Goal: Communication & Community: Answer question/provide support

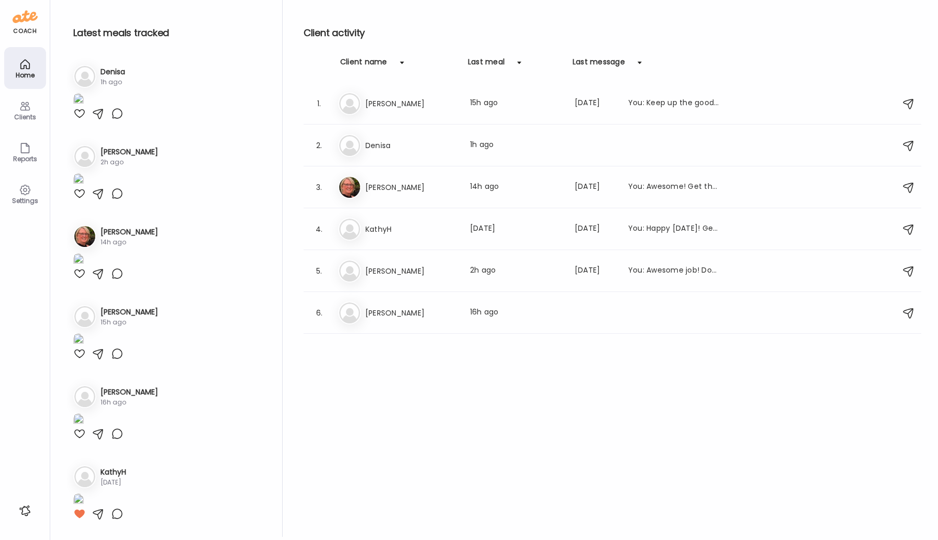
scroll to position [1045, 0]
click at [418, 96] on div "Da [PERSON_NAME] Last meal: 15h ago Last message: [DATE] You: Keep up the good …" at bounding box center [614, 103] width 552 height 23
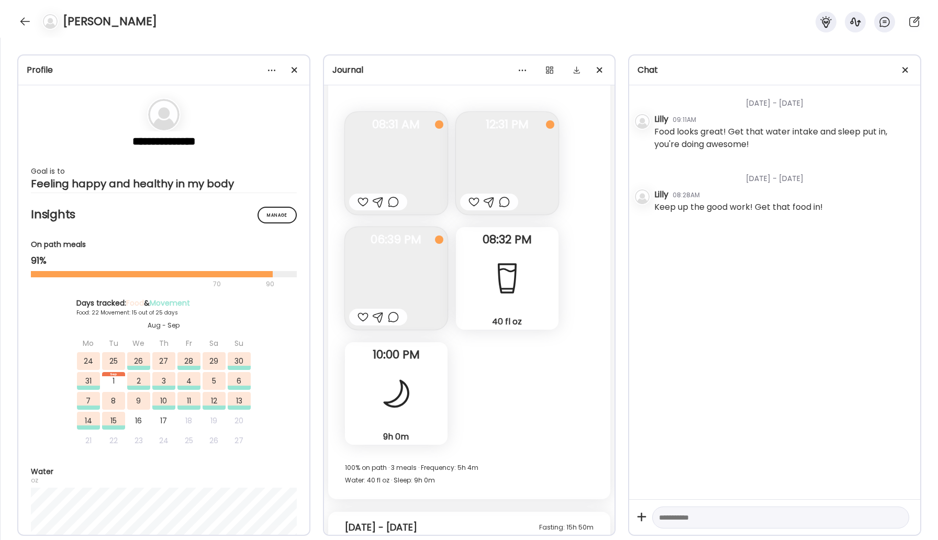
scroll to position [11009, 0]
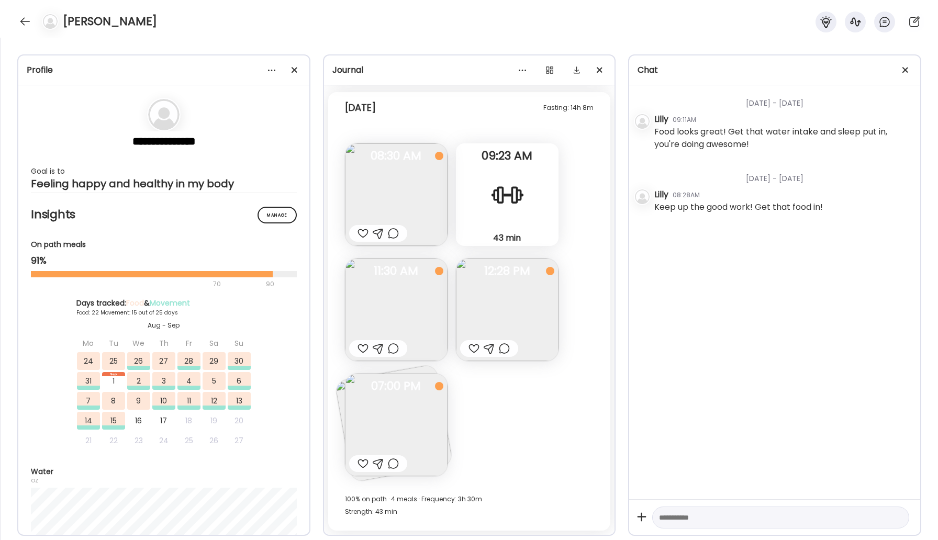
click at [396, 417] on img at bounding box center [396, 425] width 103 height 103
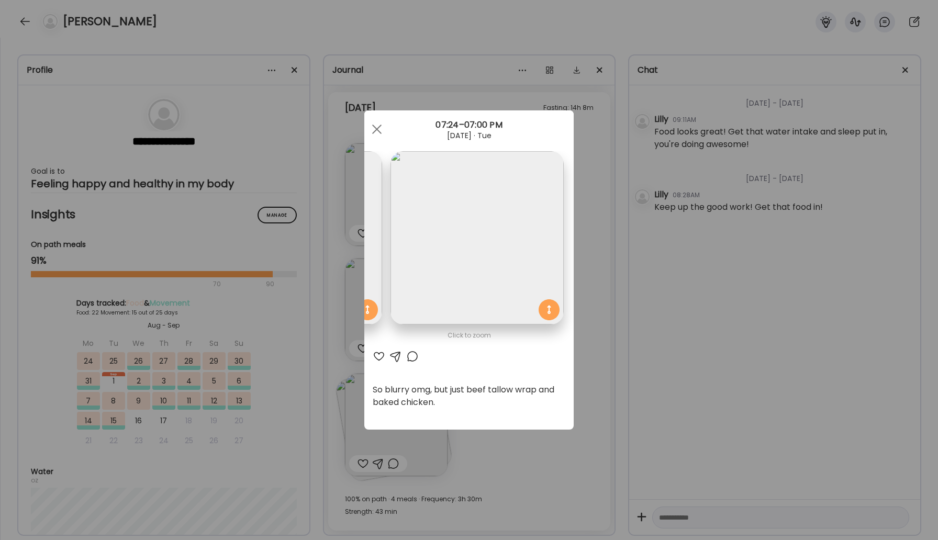
scroll to position [0, 171]
click at [381, 128] on div at bounding box center [376, 129] width 21 height 21
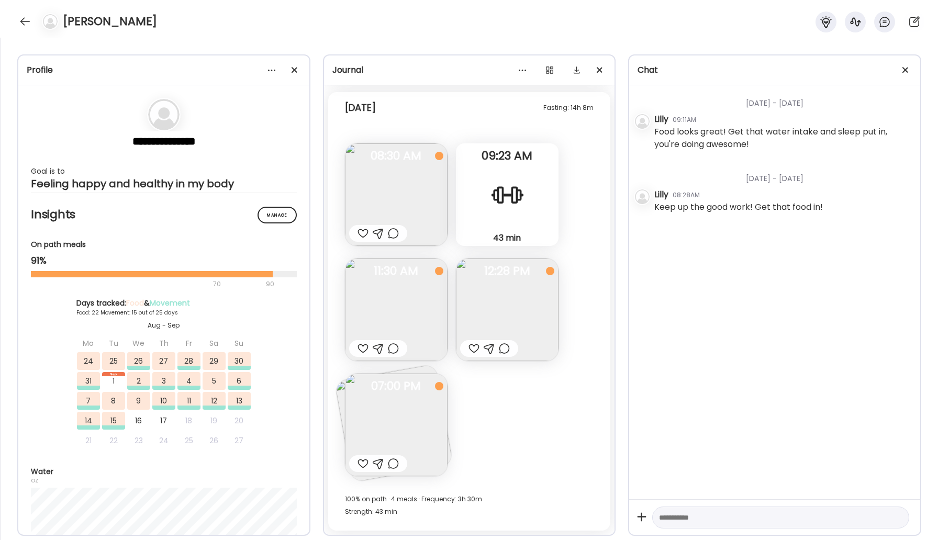
click at [400, 306] on img at bounding box center [396, 310] width 103 height 103
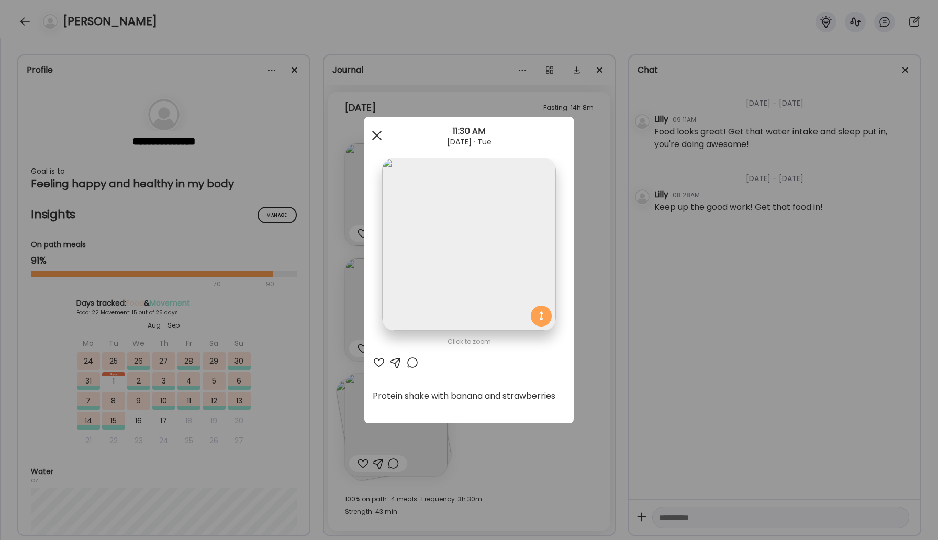
click at [378, 130] on div at bounding box center [376, 135] width 21 height 21
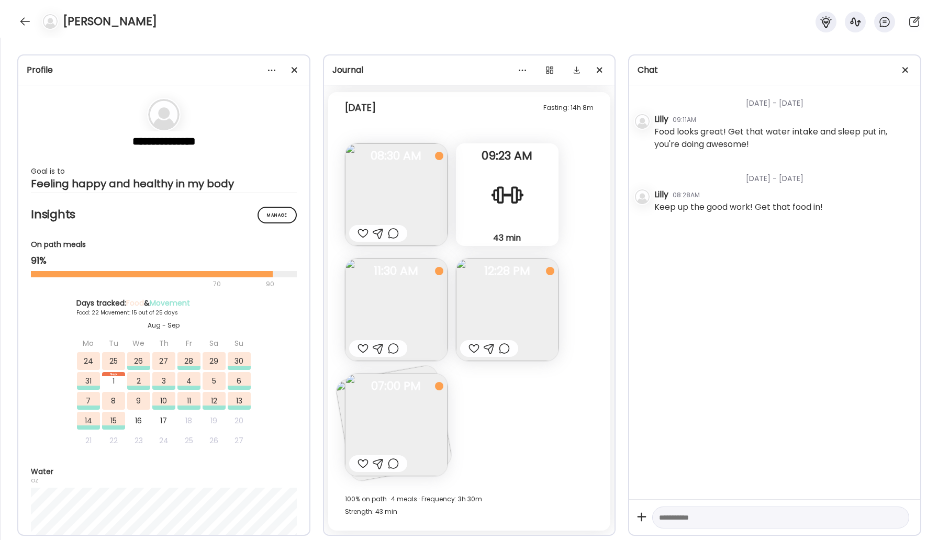
click at [480, 292] on img at bounding box center [507, 310] width 103 height 103
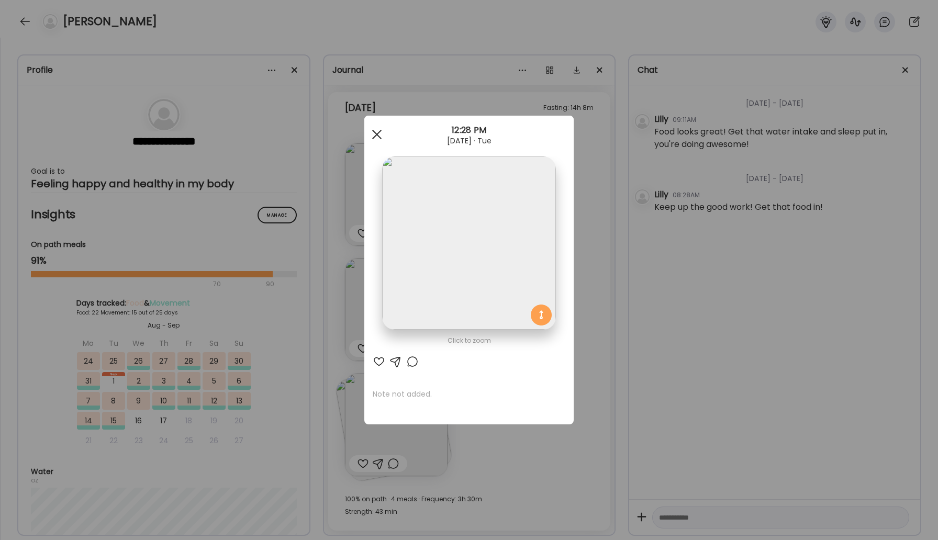
click at [380, 133] on div at bounding box center [376, 134] width 21 height 21
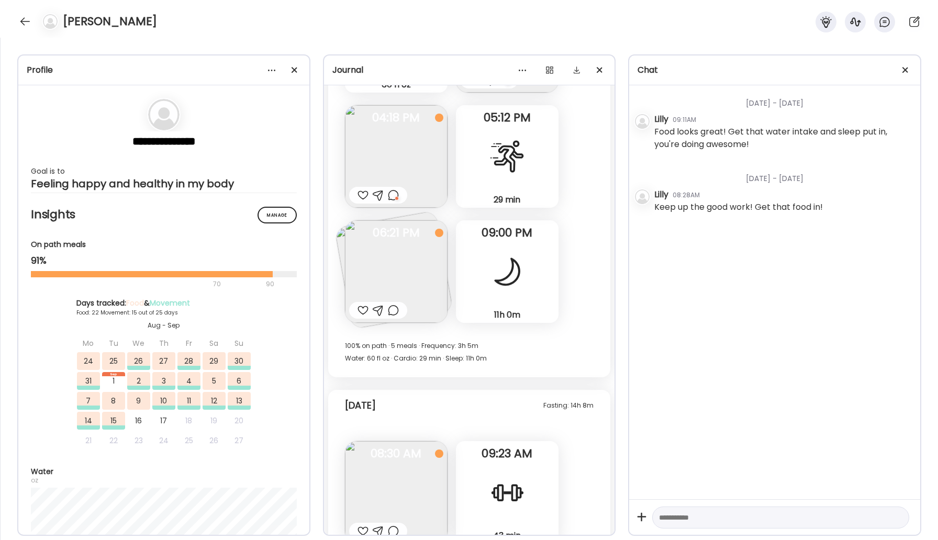
scroll to position [10650, 0]
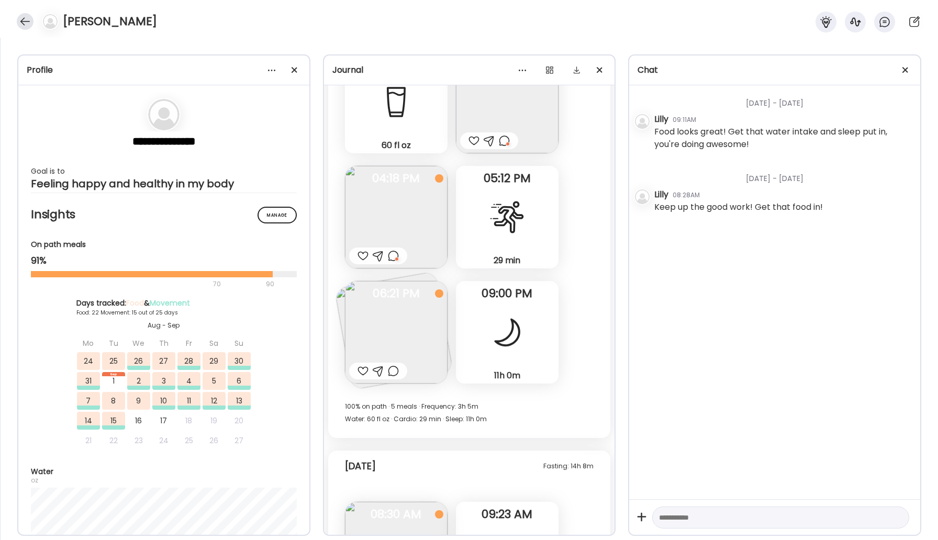
click at [27, 21] on div at bounding box center [25, 21] width 17 height 17
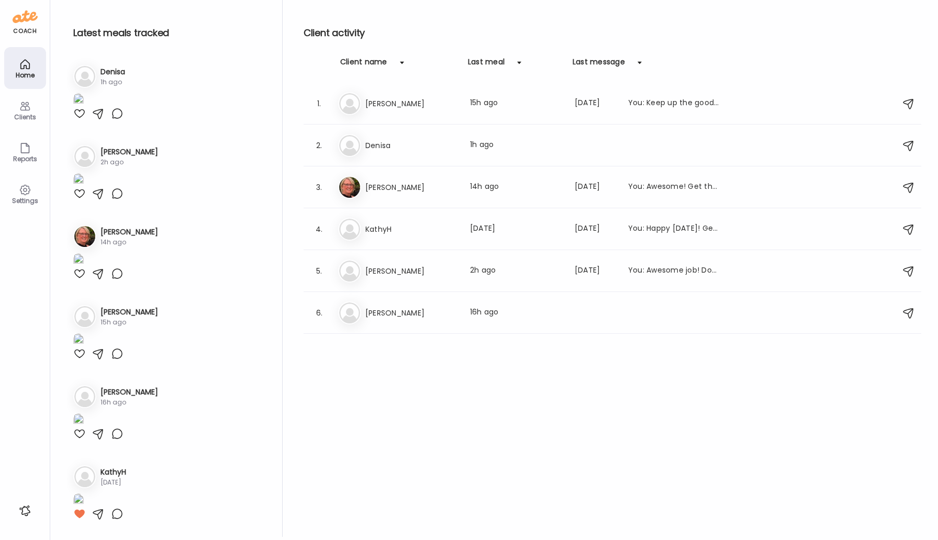
scroll to position [1045, 0]
click at [368, 225] on h3 "KathyH" at bounding box center [411, 229] width 92 height 13
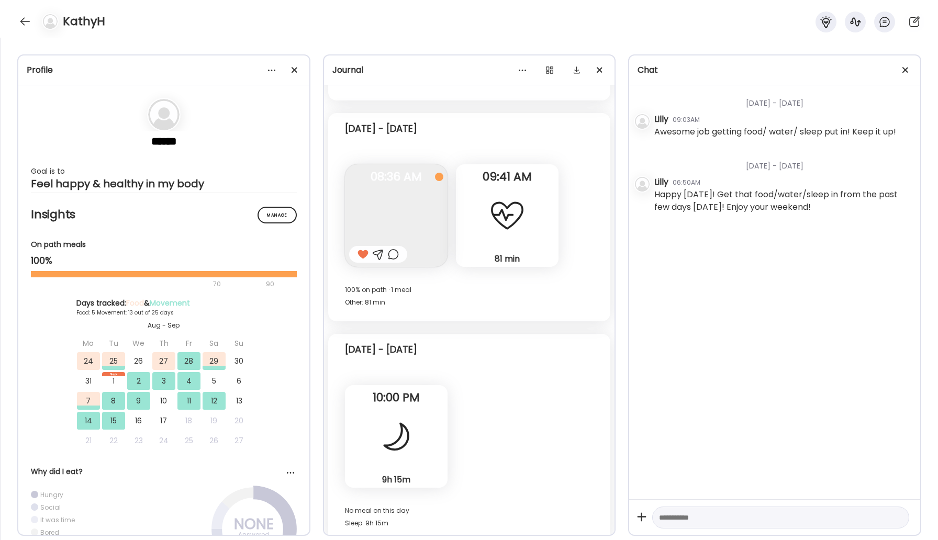
scroll to position [6614, 0]
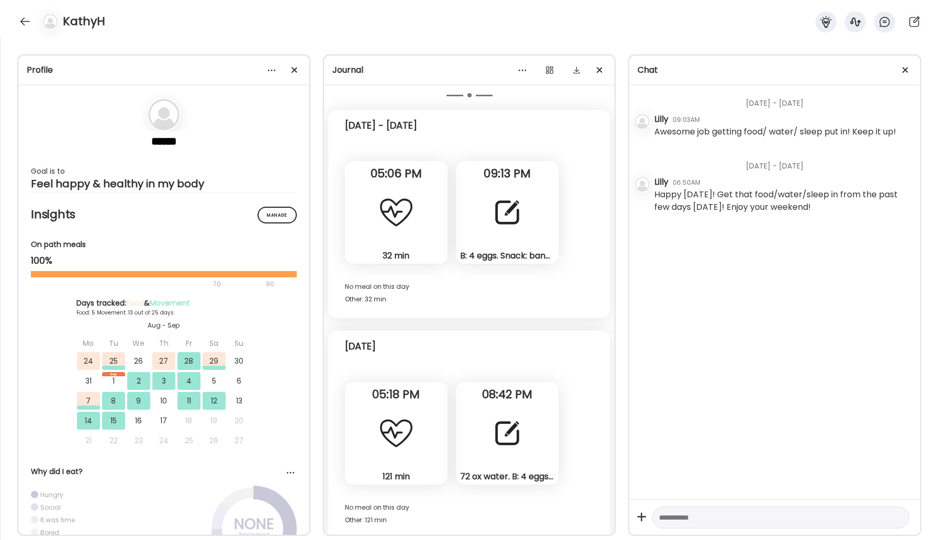
click at [507, 415] on div at bounding box center [507, 434] width 38 height 38
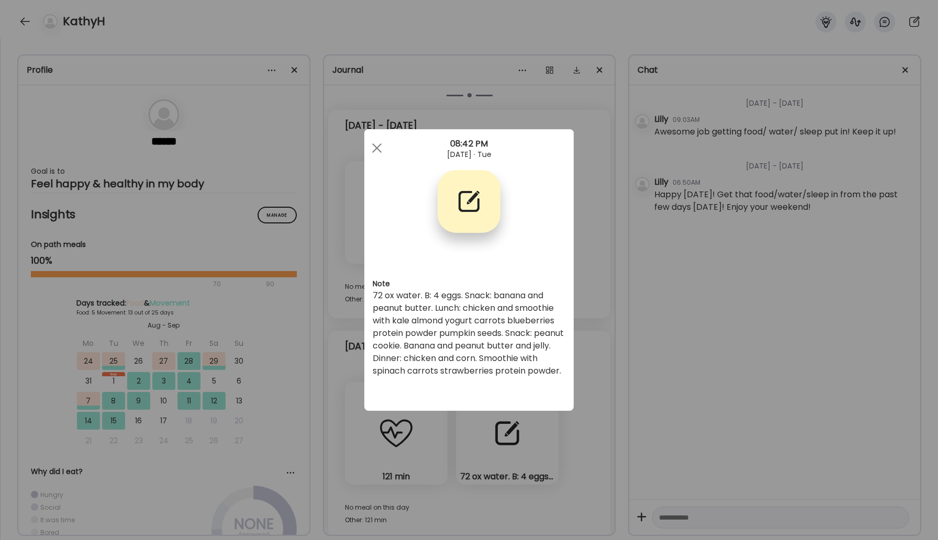
click at [377, 147] on span at bounding box center [376, 147] width 9 height 9
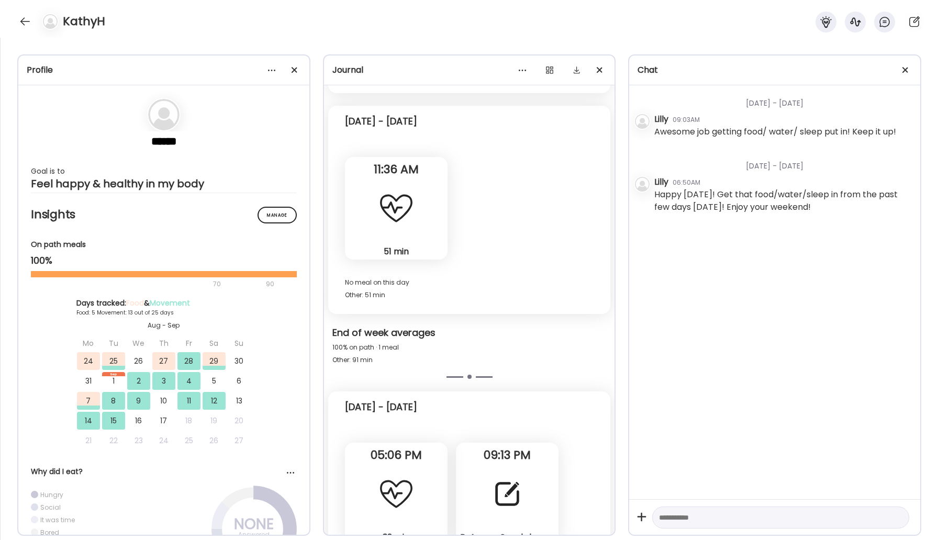
scroll to position [6333, 0]
click at [27, 26] on div at bounding box center [25, 21] width 17 height 17
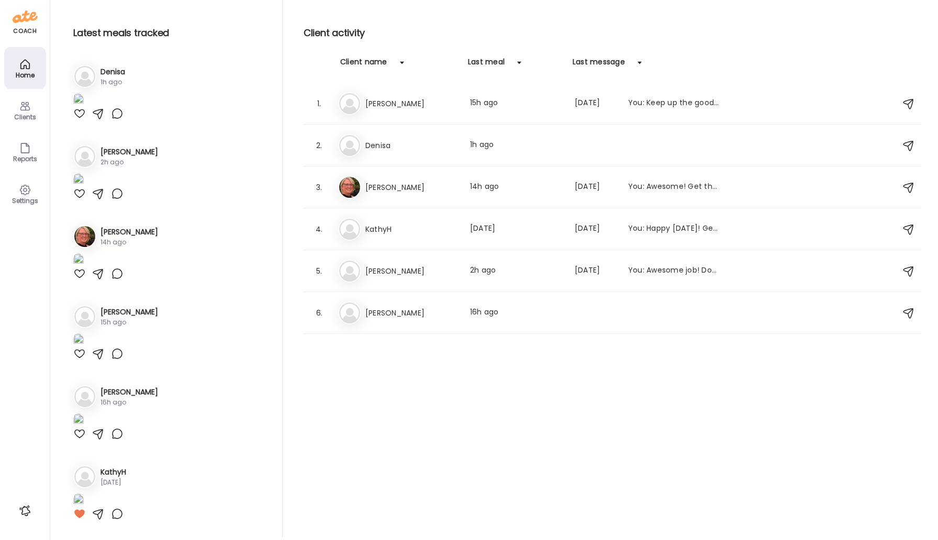
scroll to position [1045, 0]
click at [394, 274] on h3 "[PERSON_NAME]" at bounding box center [411, 271] width 92 height 13
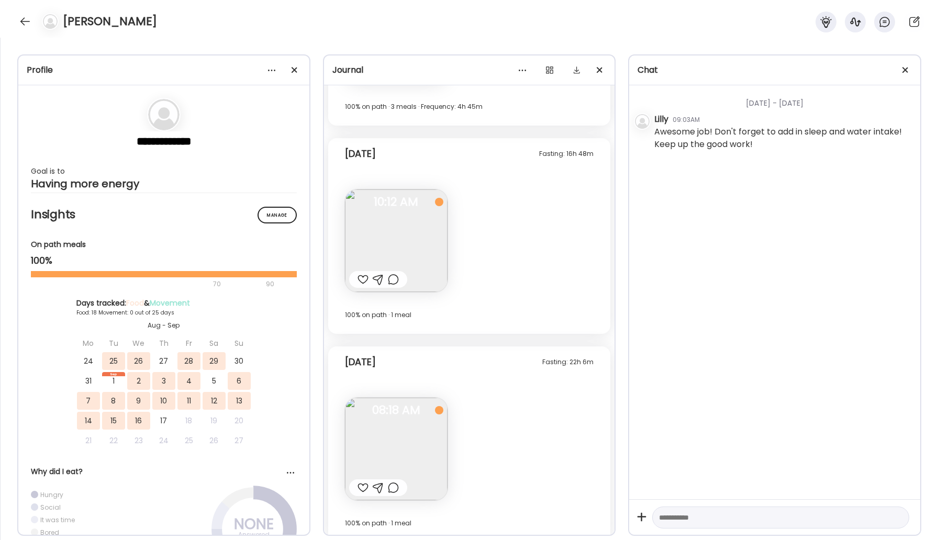
scroll to position [5798, 0]
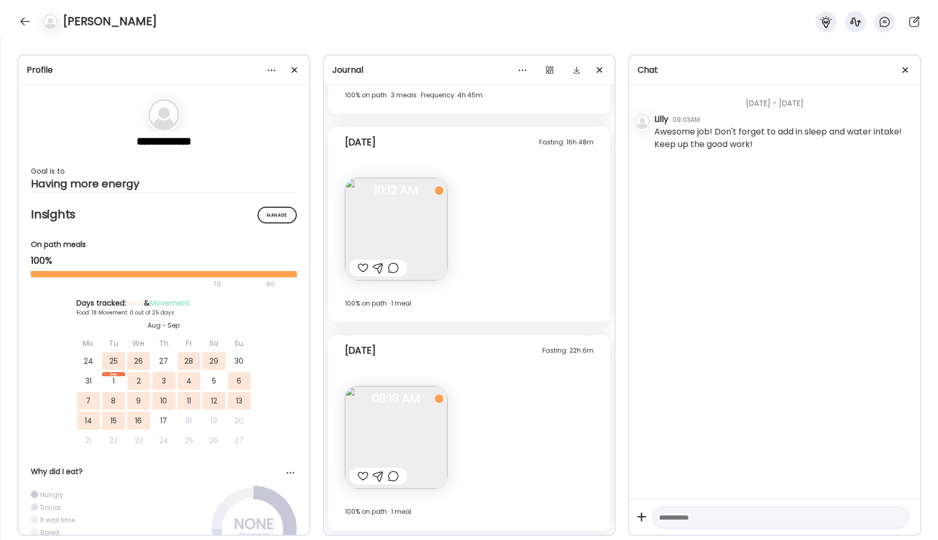
click at [414, 233] on img at bounding box center [396, 229] width 103 height 103
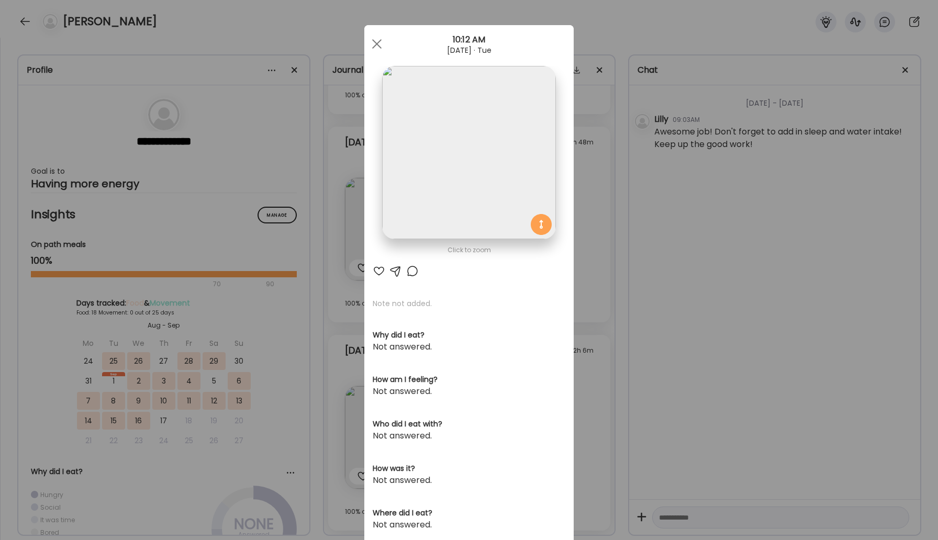
click at [380, 271] on div at bounding box center [379, 271] width 13 height 13
click at [376, 46] on div at bounding box center [376, 44] width 21 height 21
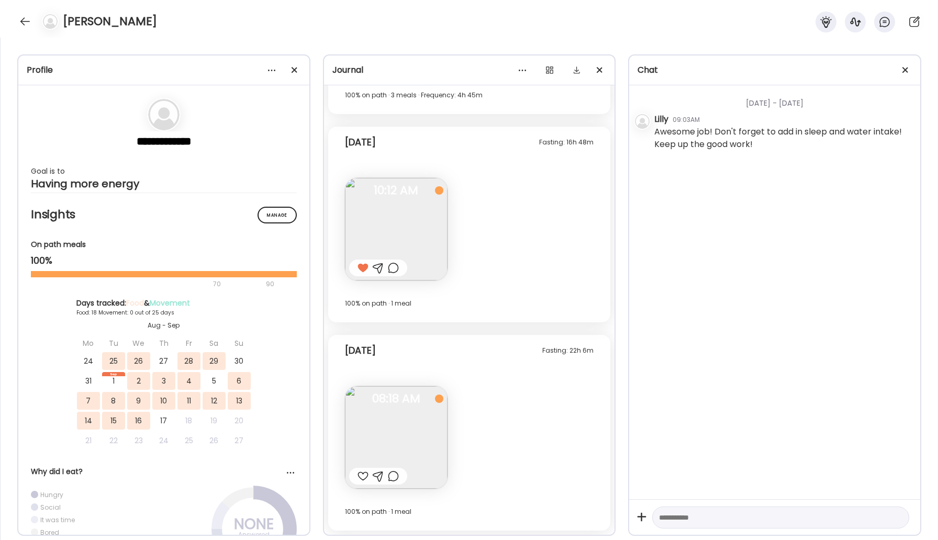
click at [358, 476] on div at bounding box center [363, 476] width 11 height 13
click at [393, 442] on img at bounding box center [396, 437] width 103 height 103
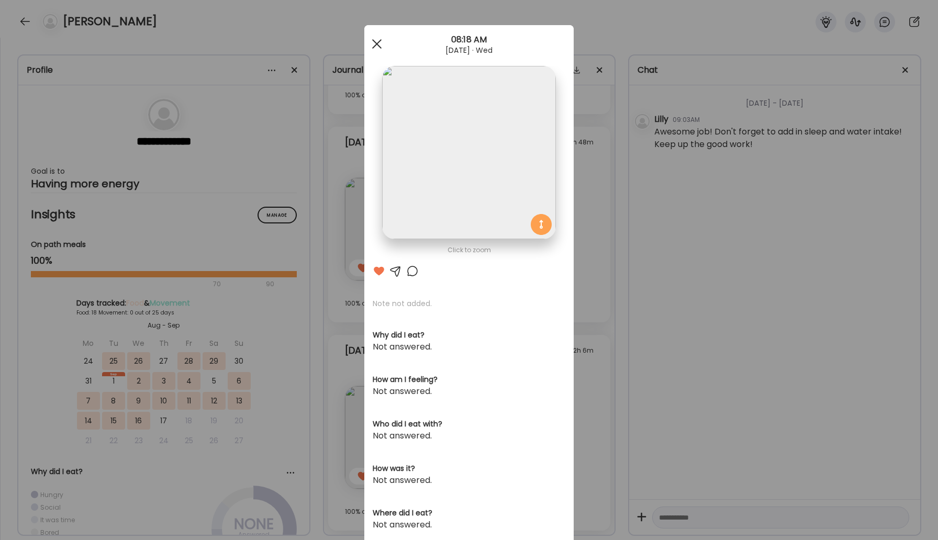
click at [378, 41] on div at bounding box center [376, 44] width 21 height 21
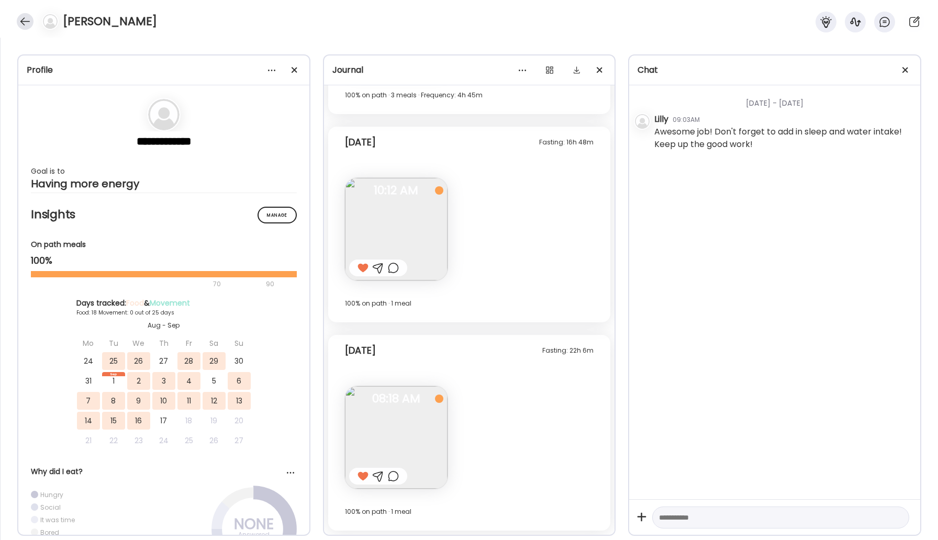
click at [26, 17] on div at bounding box center [25, 21] width 17 height 17
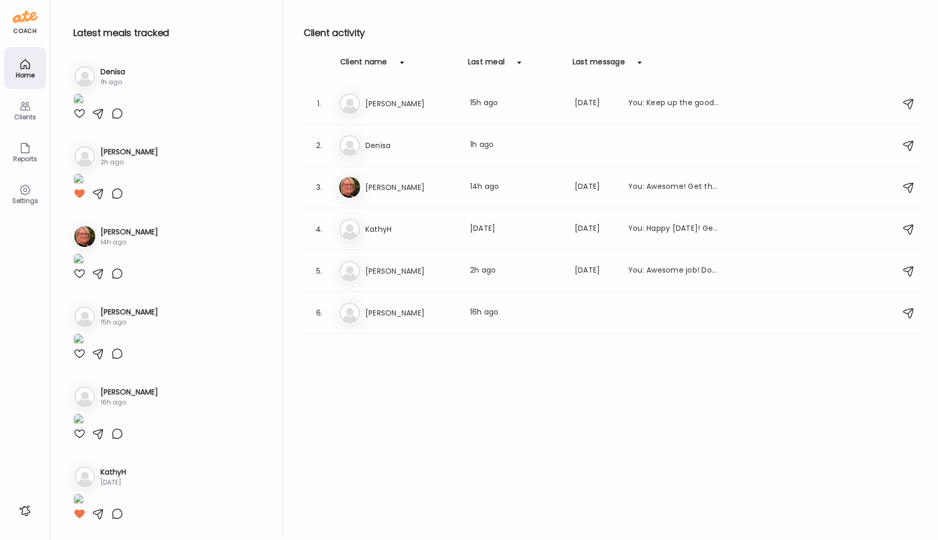
scroll to position [1045, 0]
click at [380, 191] on h3 "[PERSON_NAME]" at bounding box center [411, 187] width 92 height 13
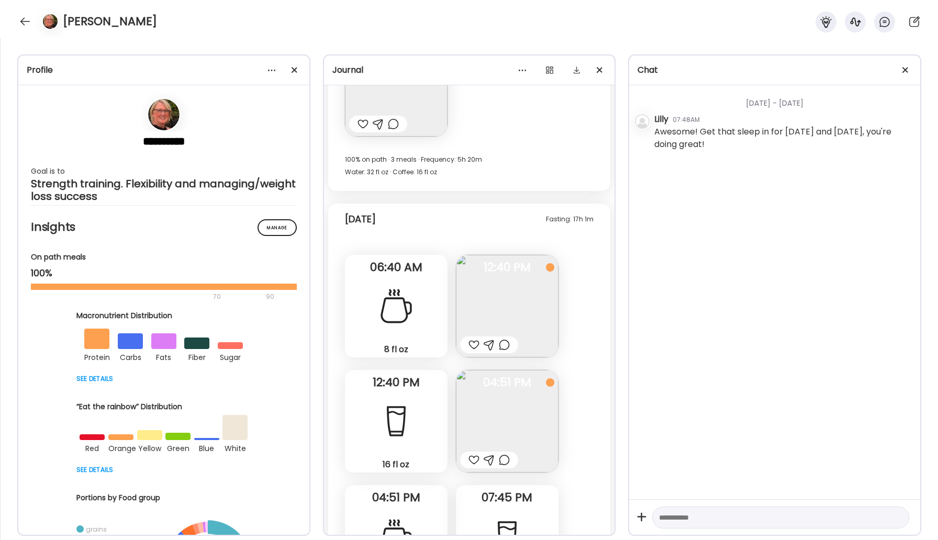
scroll to position [13841, 0]
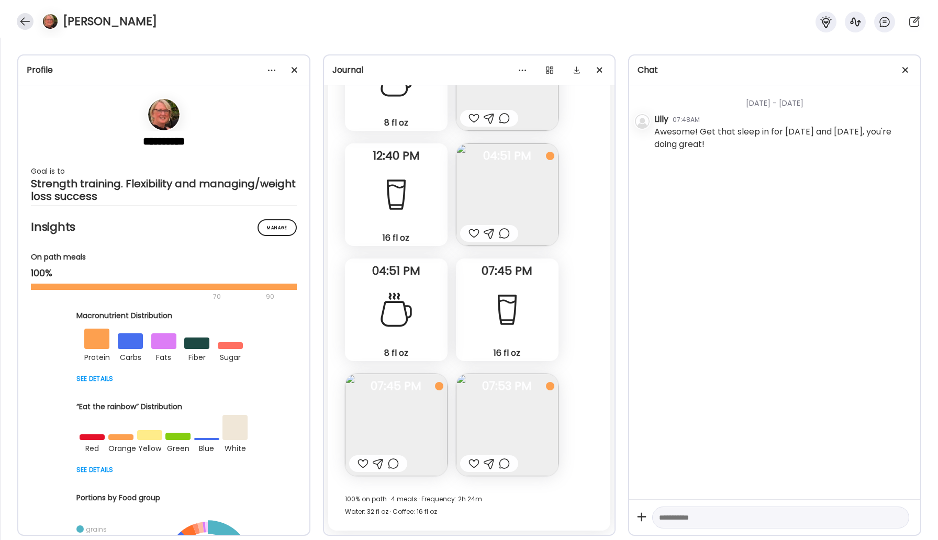
click at [25, 23] on div at bounding box center [25, 21] width 17 height 17
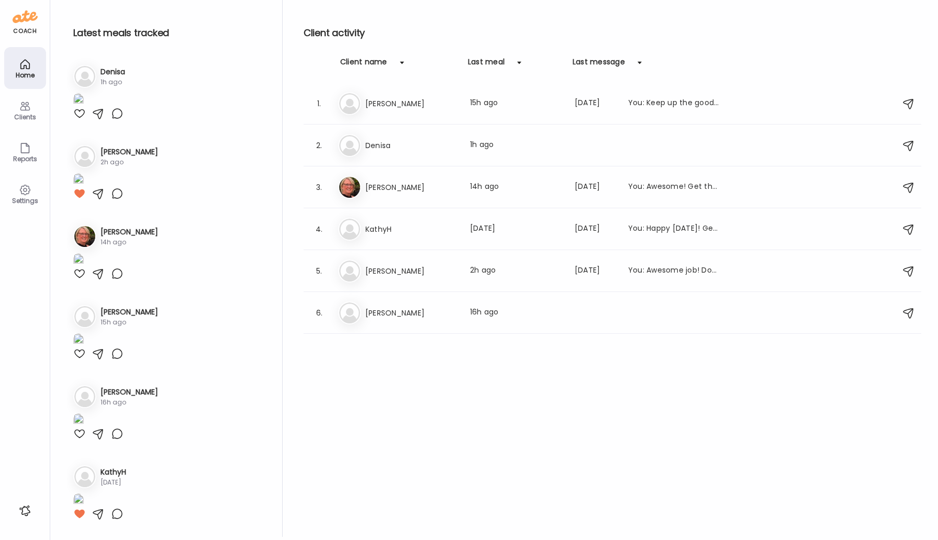
scroll to position [1045, 0]
click at [387, 145] on h3 "Denisa" at bounding box center [411, 145] width 92 height 13
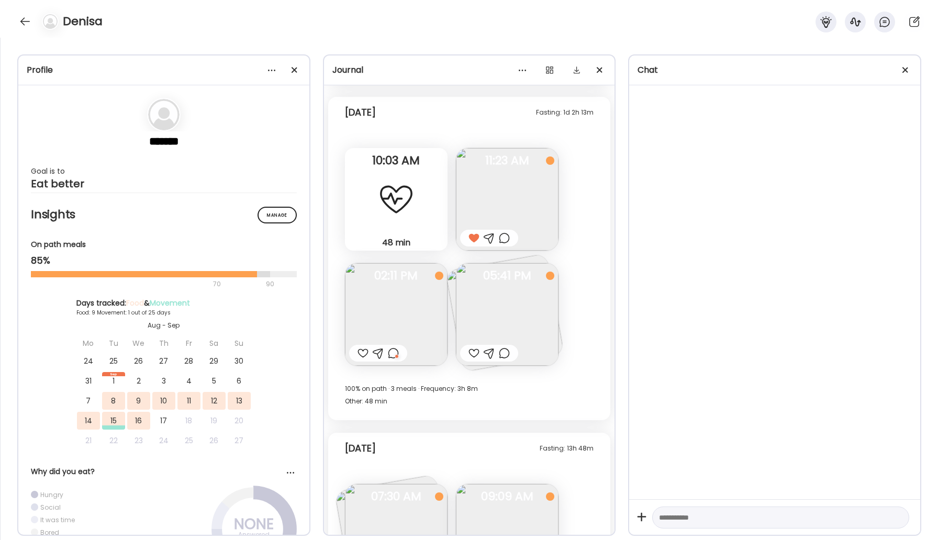
scroll to position [2292, 0]
click at [523, 289] on img at bounding box center [507, 313] width 103 height 103
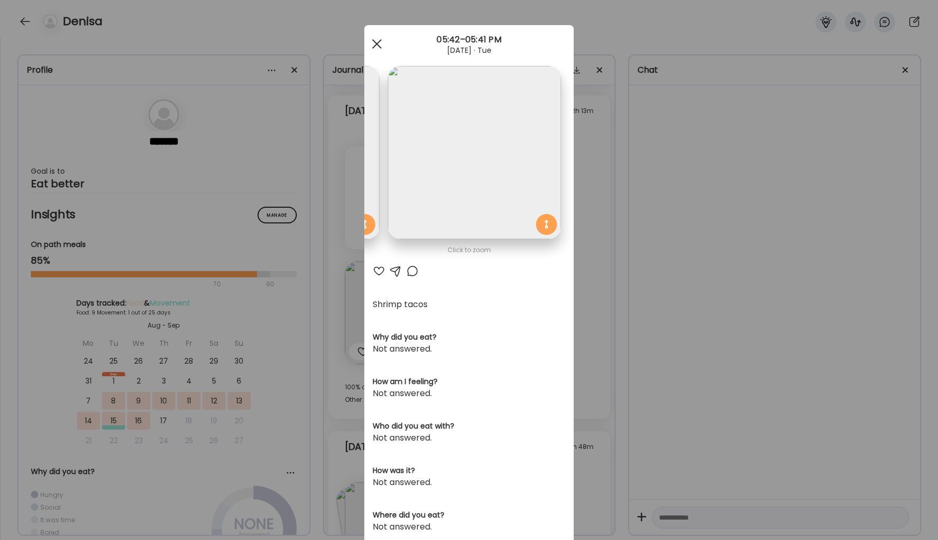
click at [373, 43] on div at bounding box center [376, 44] width 21 height 21
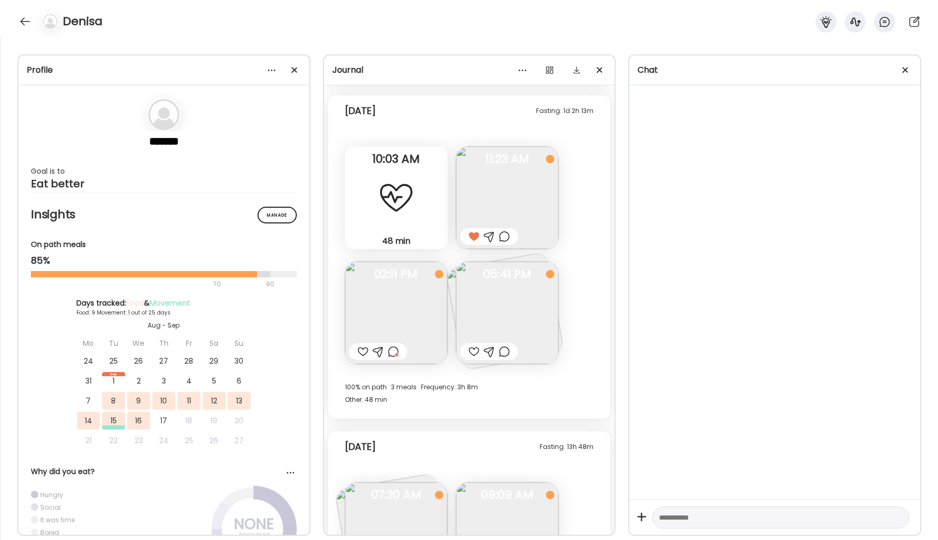
scroll to position [2275, 0]
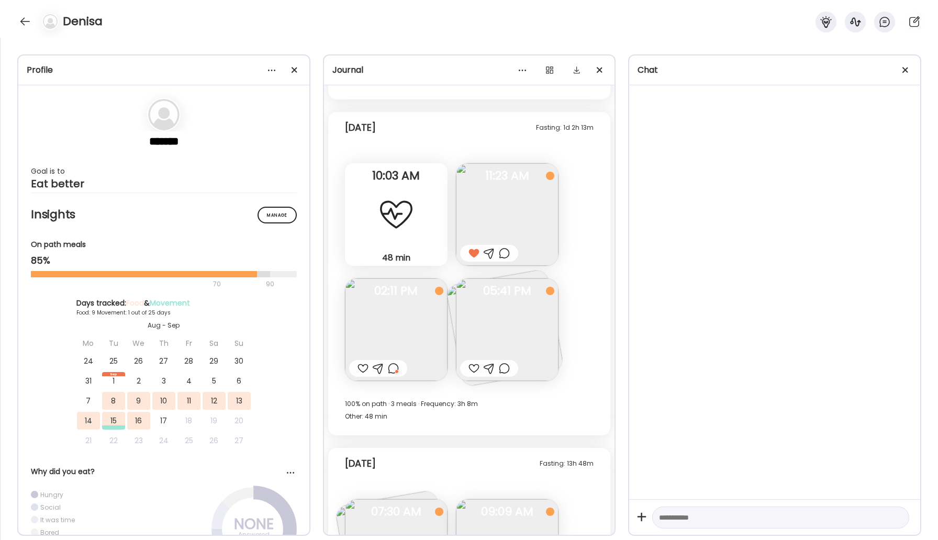
click at [472, 372] on div at bounding box center [473, 368] width 11 height 13
click at [508, 361] on div at bounding box center [489, 368] width 58 height 17
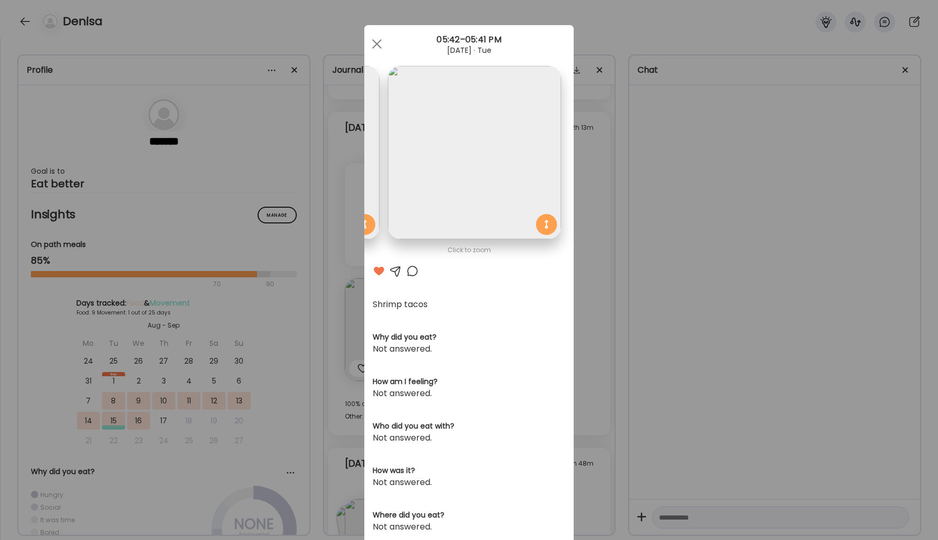
scroll to position [0, 0]
click at [381, 36] on div at bounding box center [376, 44] width 21 height 21
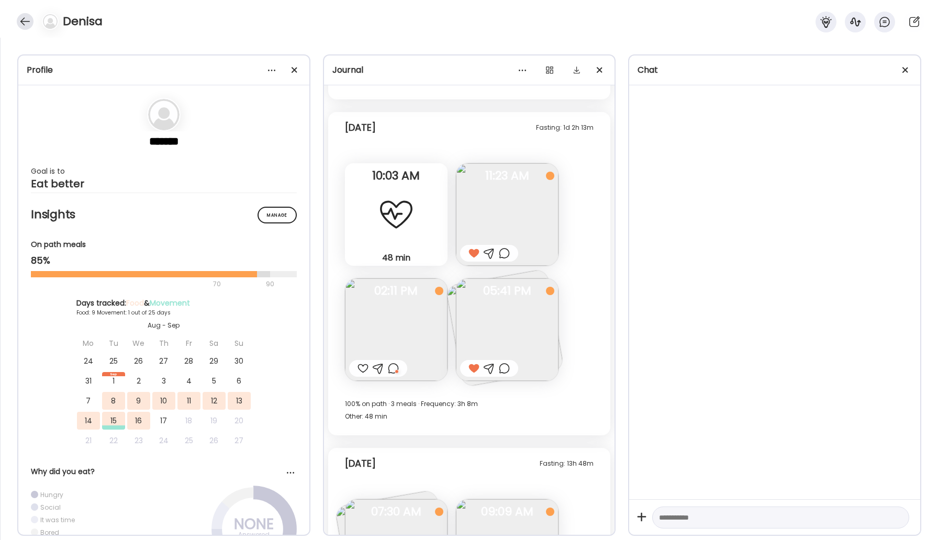
click at [25, 25] on div at bounding box center [25, 21] width 17 height 17
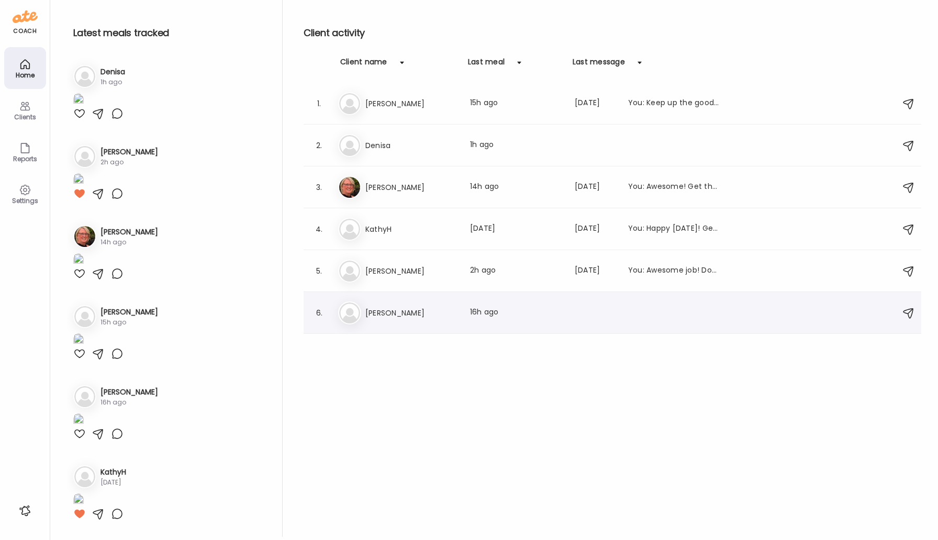
scroll to position [1045, 0]
click at [399, 105] on h3 "[PERSON_NAME]" at bounding box center [411, 103] width 92 height 13
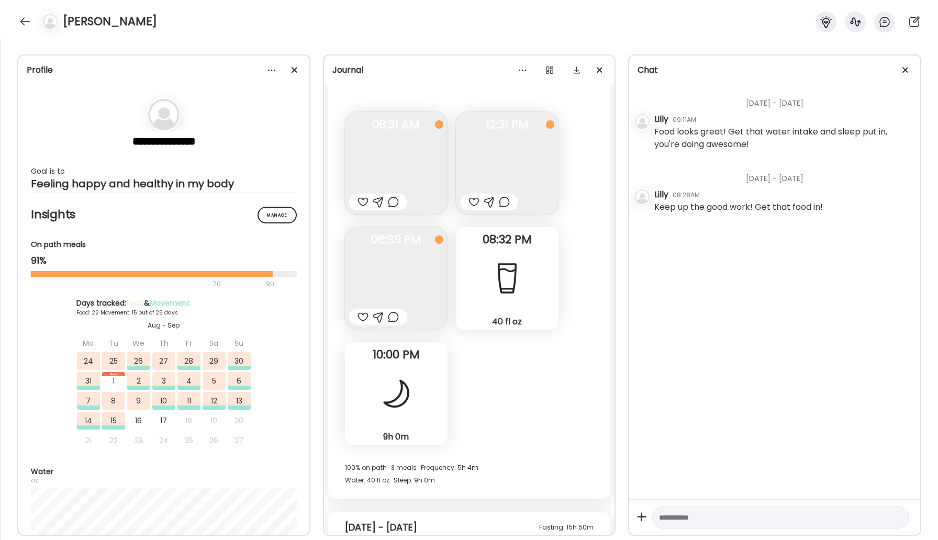
scroll to position [11009, 0]
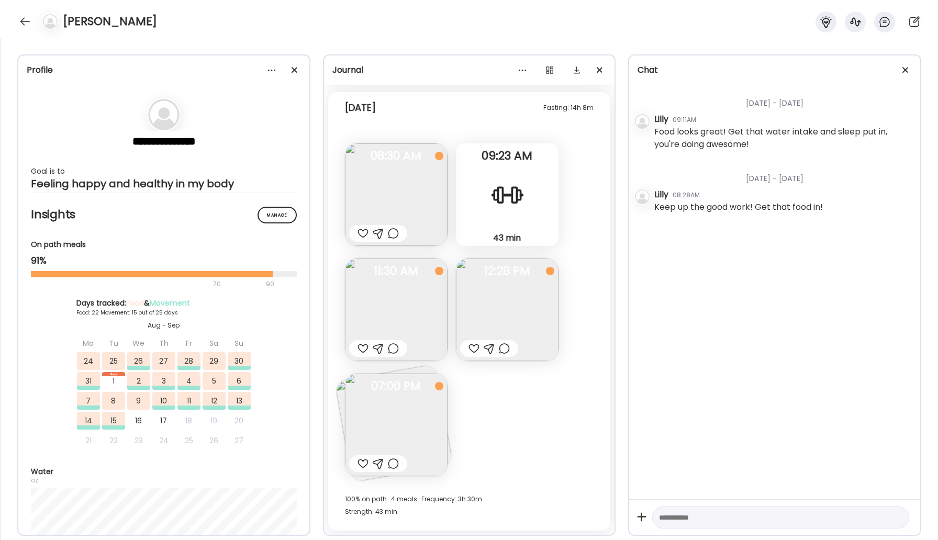
click at [433, 414] on img at bounding box center [396, 425] width 103 height 103
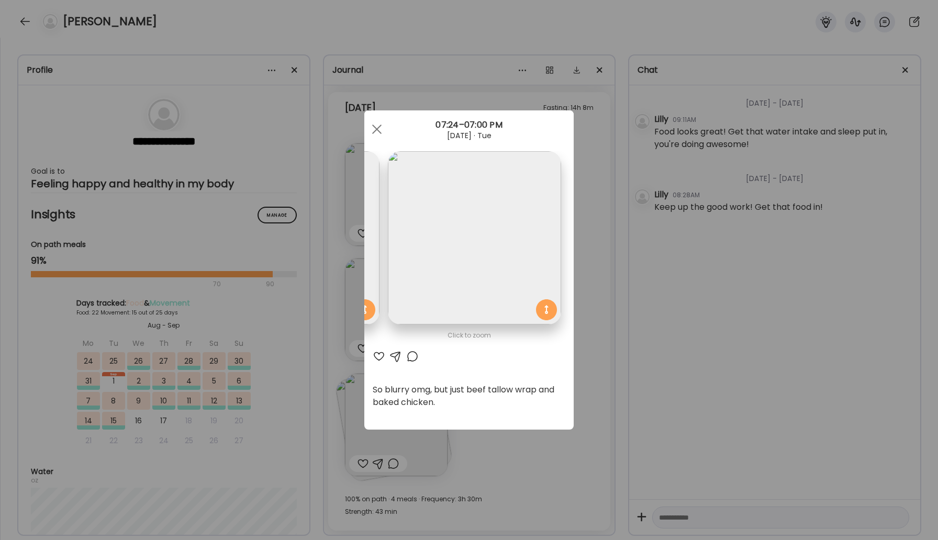
scroll to position [0, 0]
click at [372, 128] on div at bounding box center [376, 129] width 21 height 21
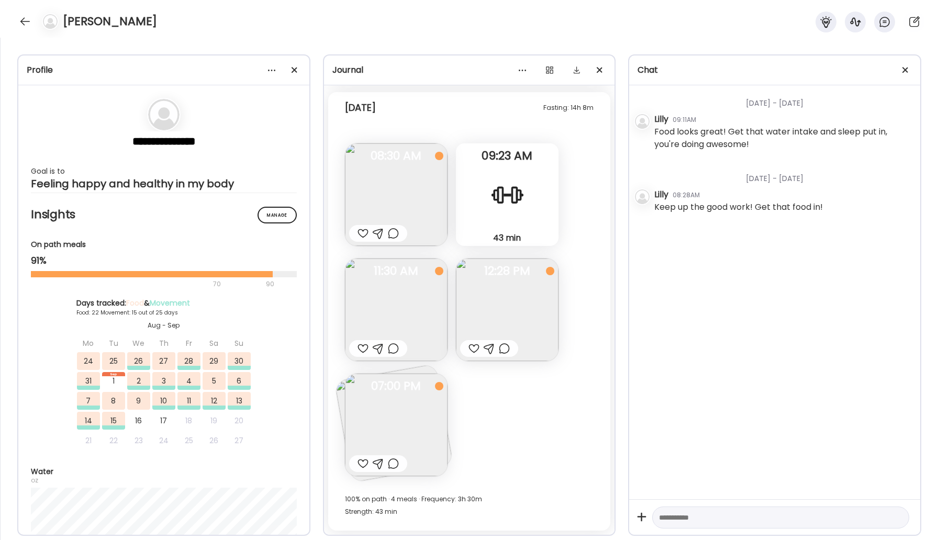
scroll to position [11007, 0]
click at [505, 350] on div at bounding box center [504, 350] width 11 height 13
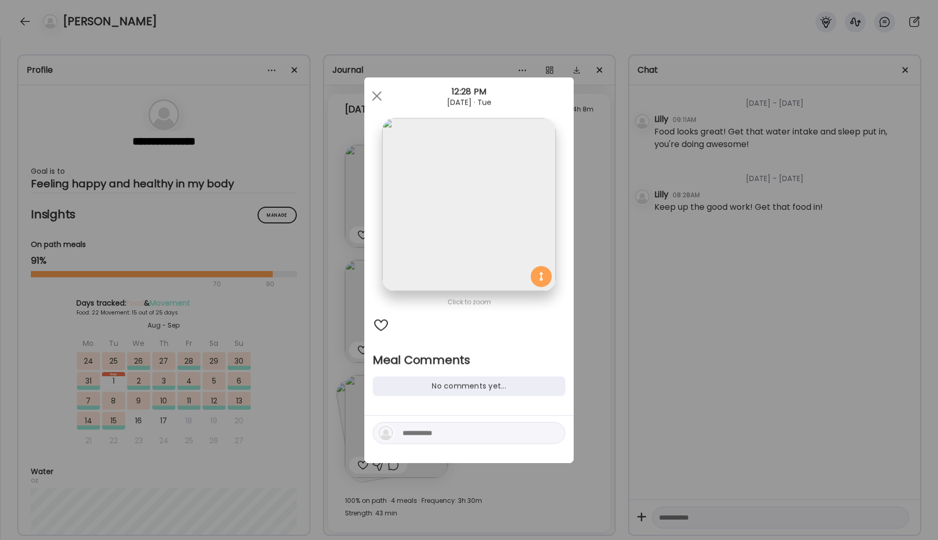
click at [467, 441] on div at bounding box center [469, 433] width 193 height 22
click at [459, 429] on textarea at bounding box center [473, 433] width 141 height 13
type textarea "**********"
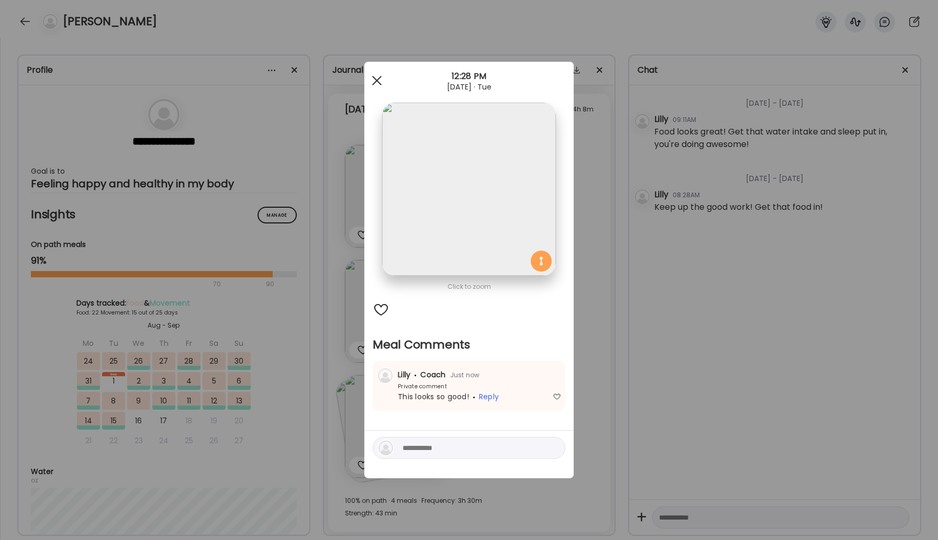
click at [376, 71] on div at bounding box center [376, 80] width 21 height 21
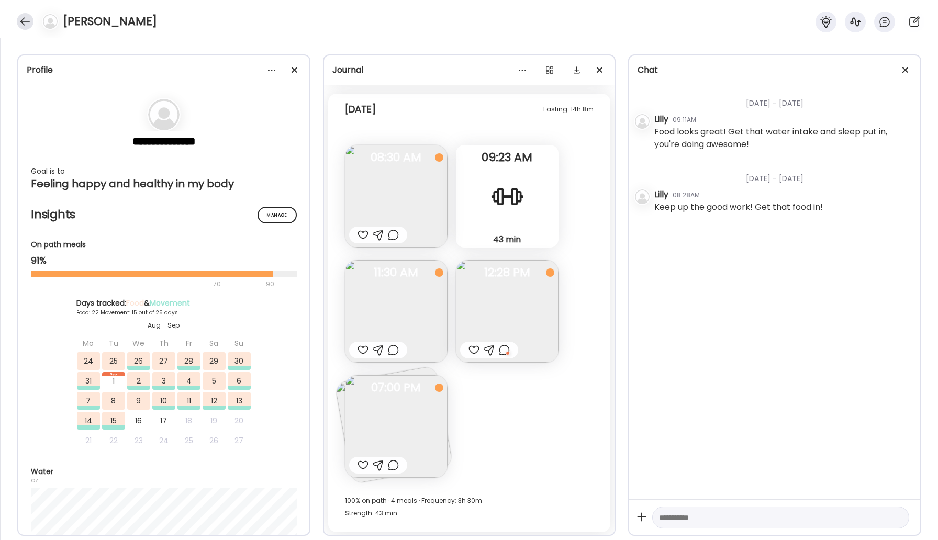
click at [23, 20] on div at bounding box center [25, 21] width 17 height 17
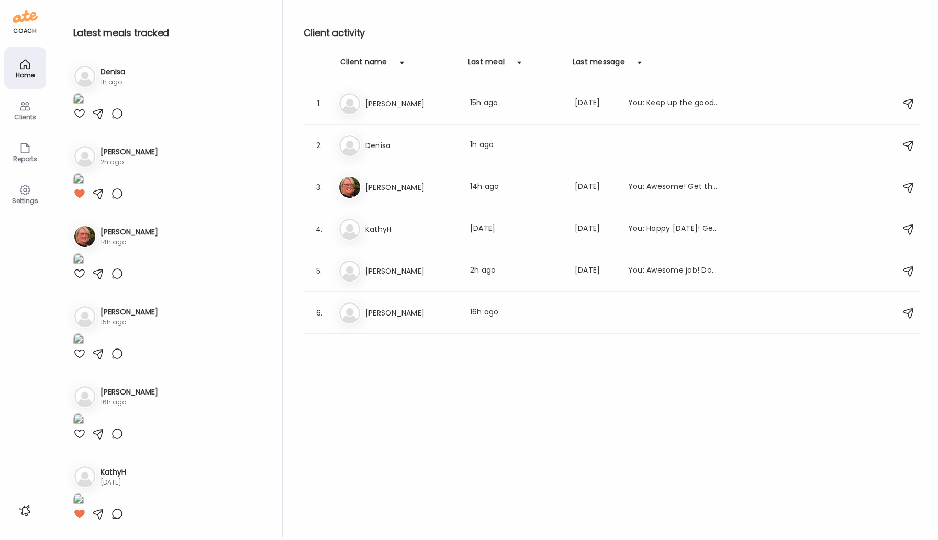
scroll to position [1045, 0]
click at [361, 314] on div "Ti [PERSON_NAME] Last meal: 16h ago" at bounding box center [614, 313] width 552 height 23
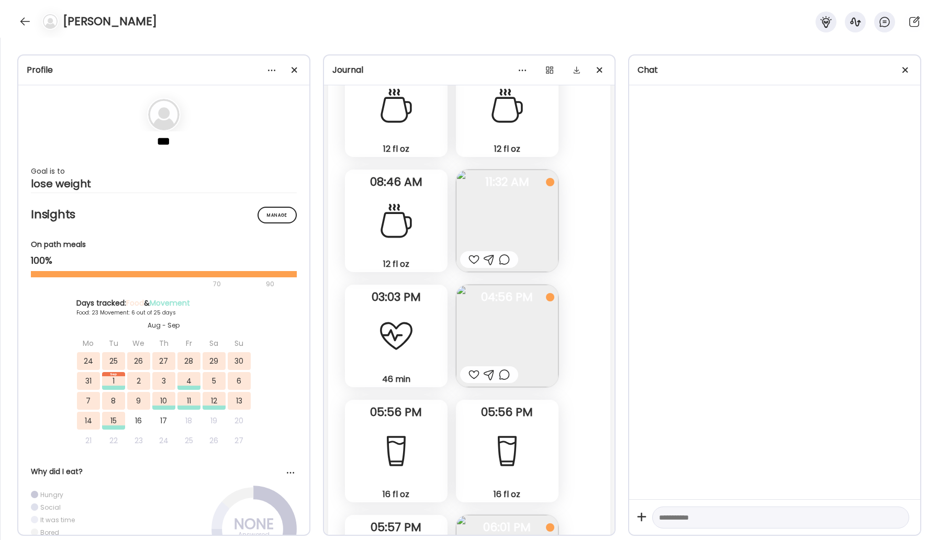
scroll to position [16368, 0]
click at [508, 372] on div at bounding box center [504, 374] width 11 height 13
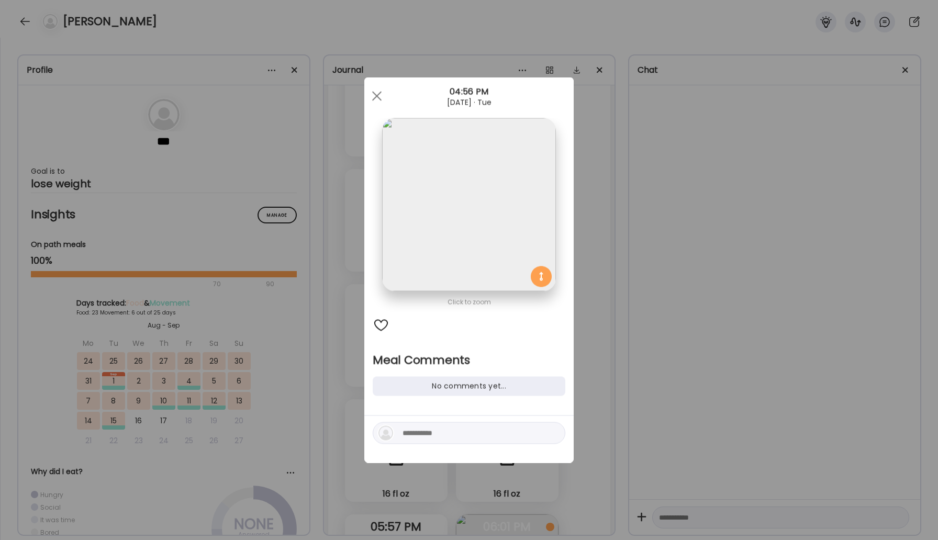
click at [429, 438] on textarea at bounding box center [473, 433] width 141 height 13
type textarea "*****"
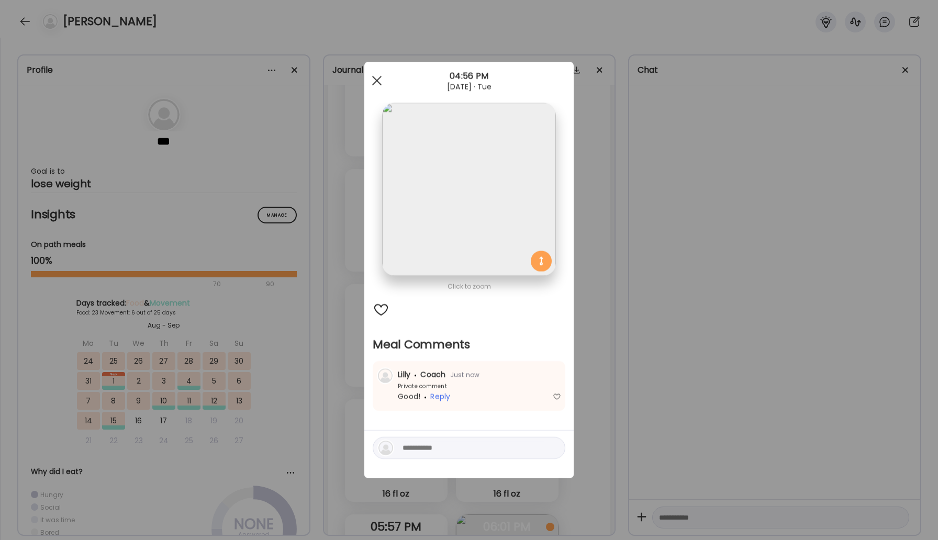
click at [370, 78] on div at bounding box center [376, 80] width 21 height 21
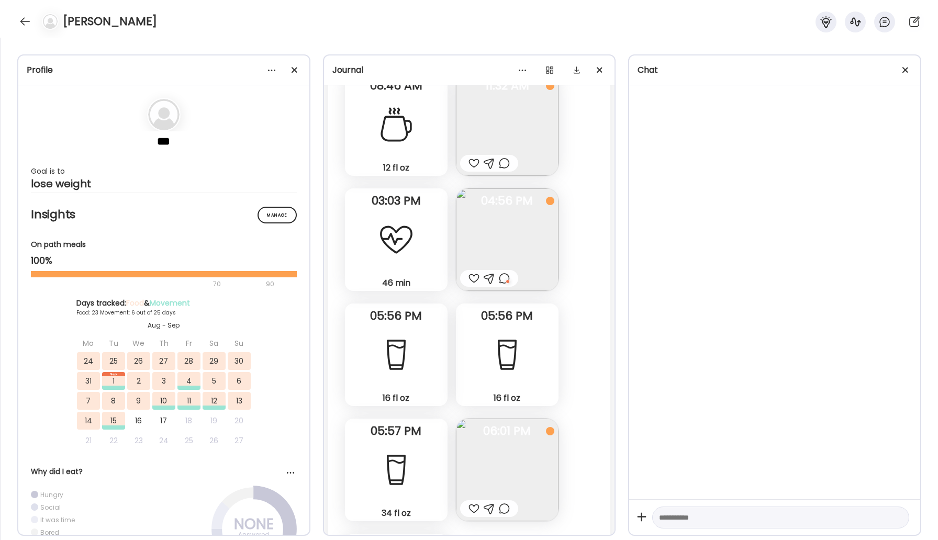
scroll to position [16463, 0]
click at [470, 507] on div at bounding box center [473, 509] width 11 height 13
click at [500, 480] on img at bounding box center [507, 470] width 103 height 103
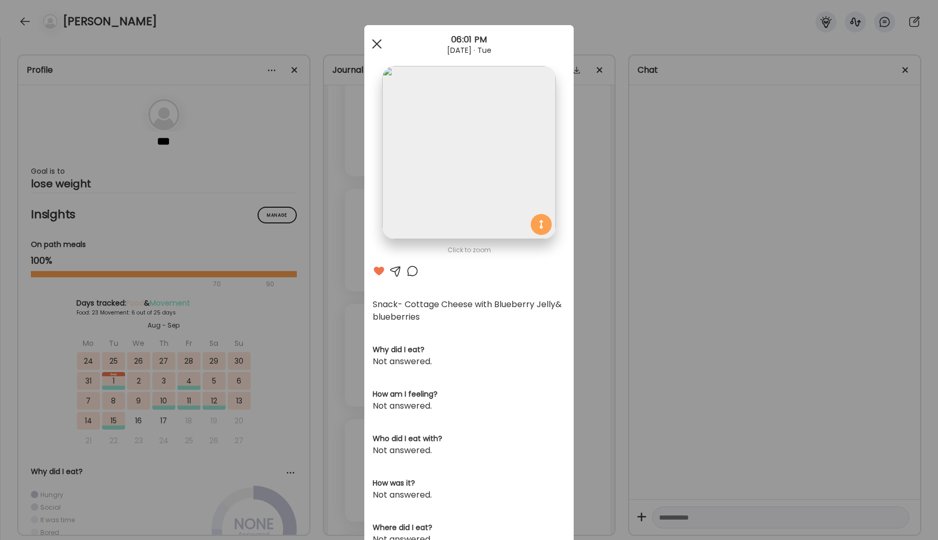
click at [375, 48] on div at bounding box center [376, 44] width 21 height 21
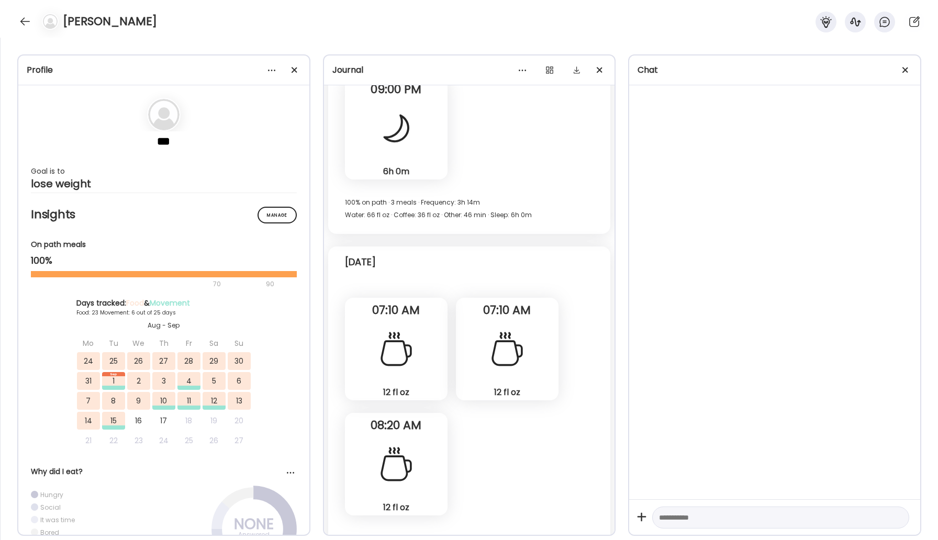
scroll to position [16960, 0]
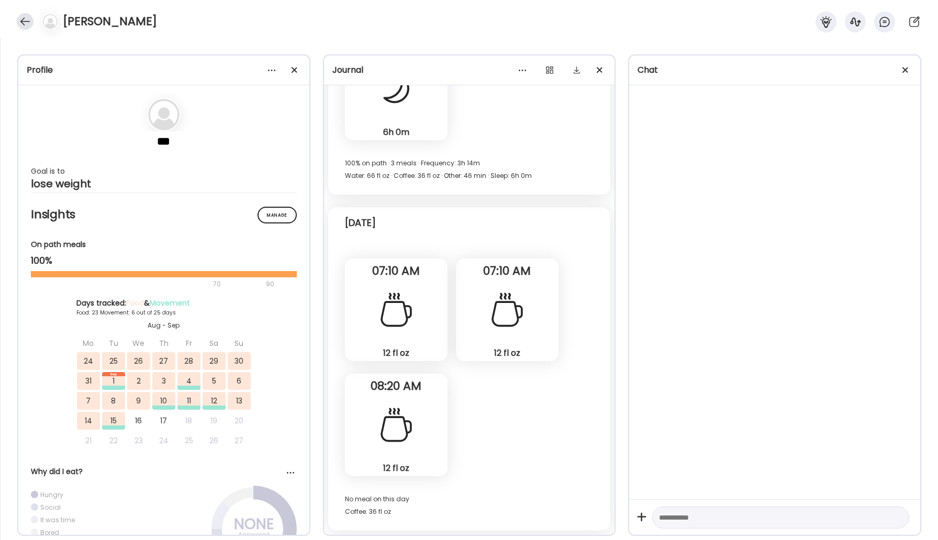
click at [26, 18] on div at bounding box center [25, 21] width 17 height 17
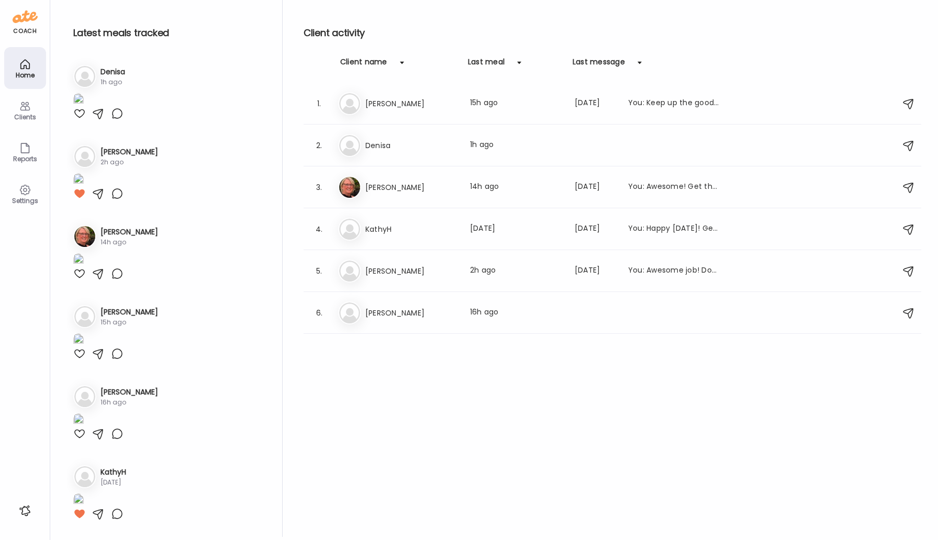
scroll to position [1045, 0]
